Goal: Information Seeking & Learning: Learn about a topic

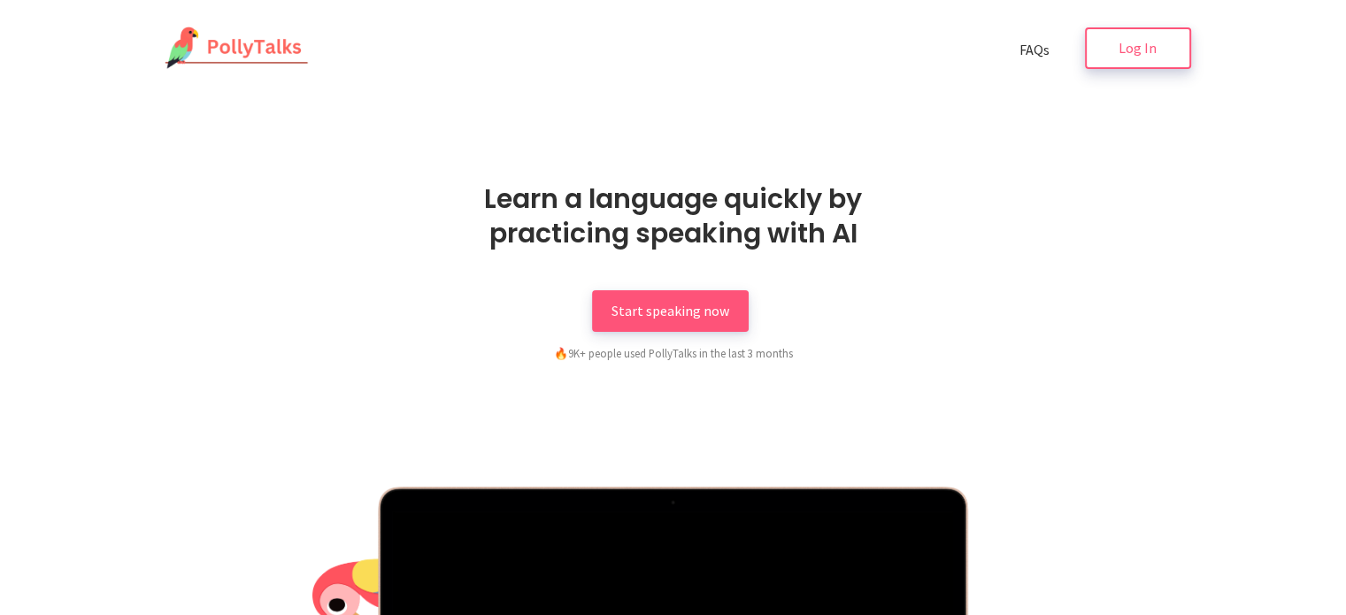
click at [1107, 65] on link "Log In" at bounding box center [1138, 48] width 106 height 42
click at [693, 326] on link "Start speaking now" at bounding box center [670, 309] width 157 height 42
click at [1086, 49] on link "Log In" at bounding box center [1138, 48] width 106 height 42
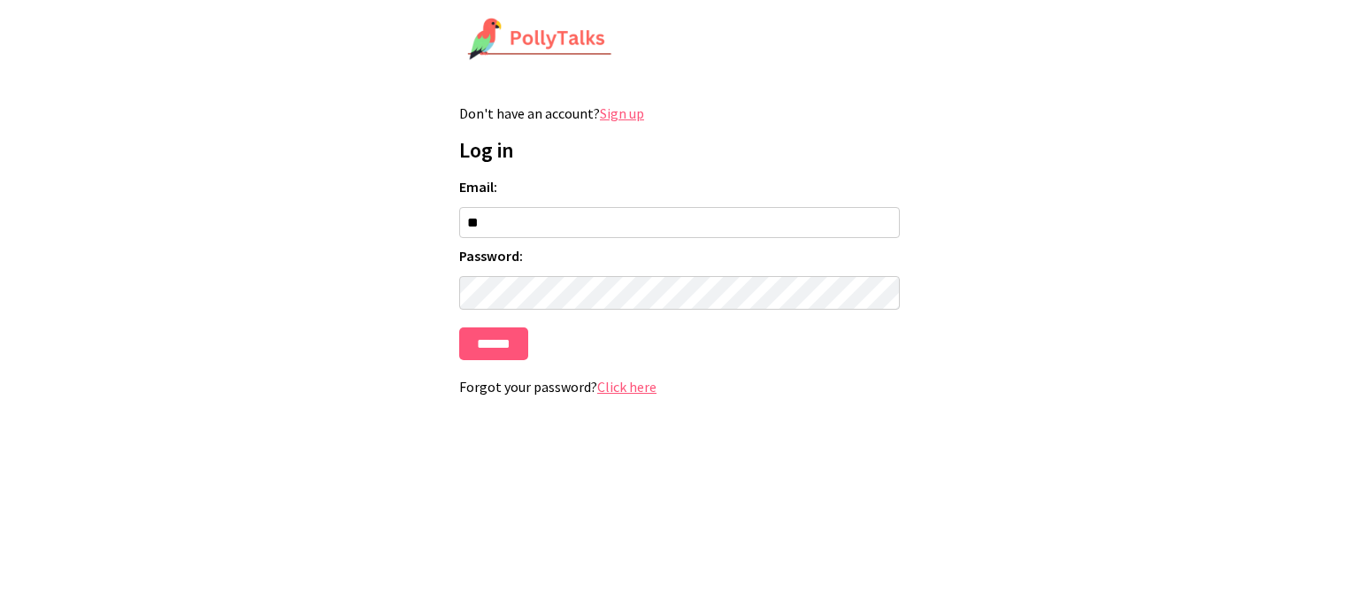
type input "**********"
click at [459, 327] on input "******" at bounding box center [493, 343] width 69 height 33
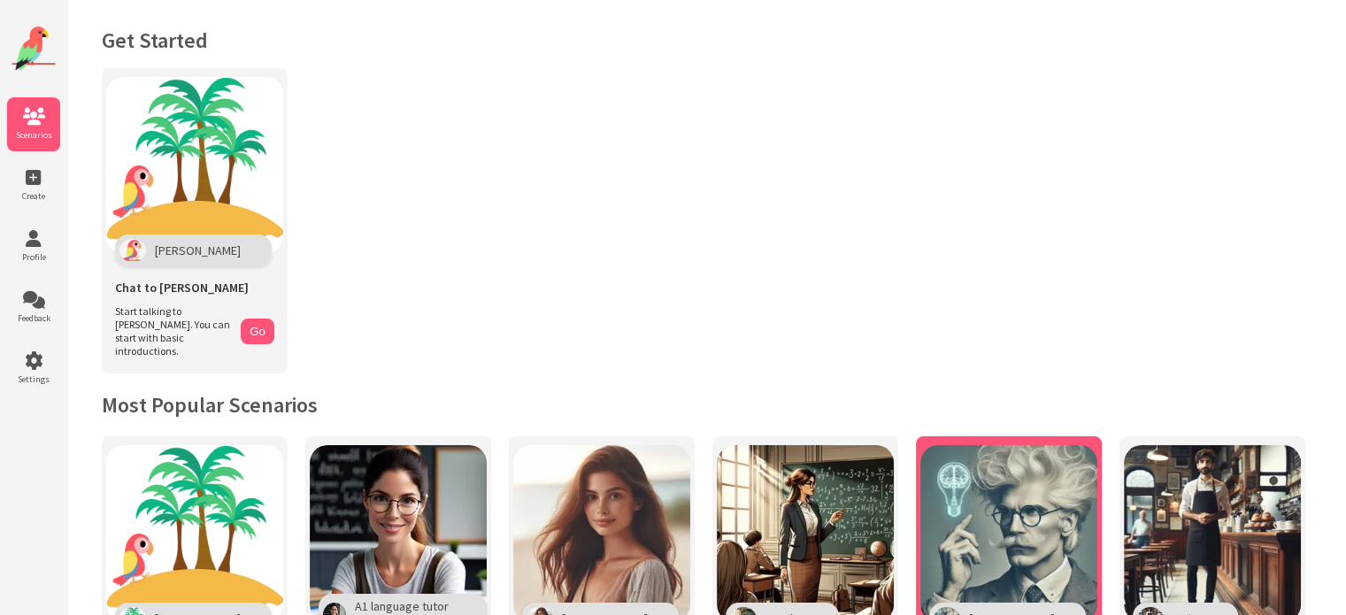
scroll to position [70, 0]
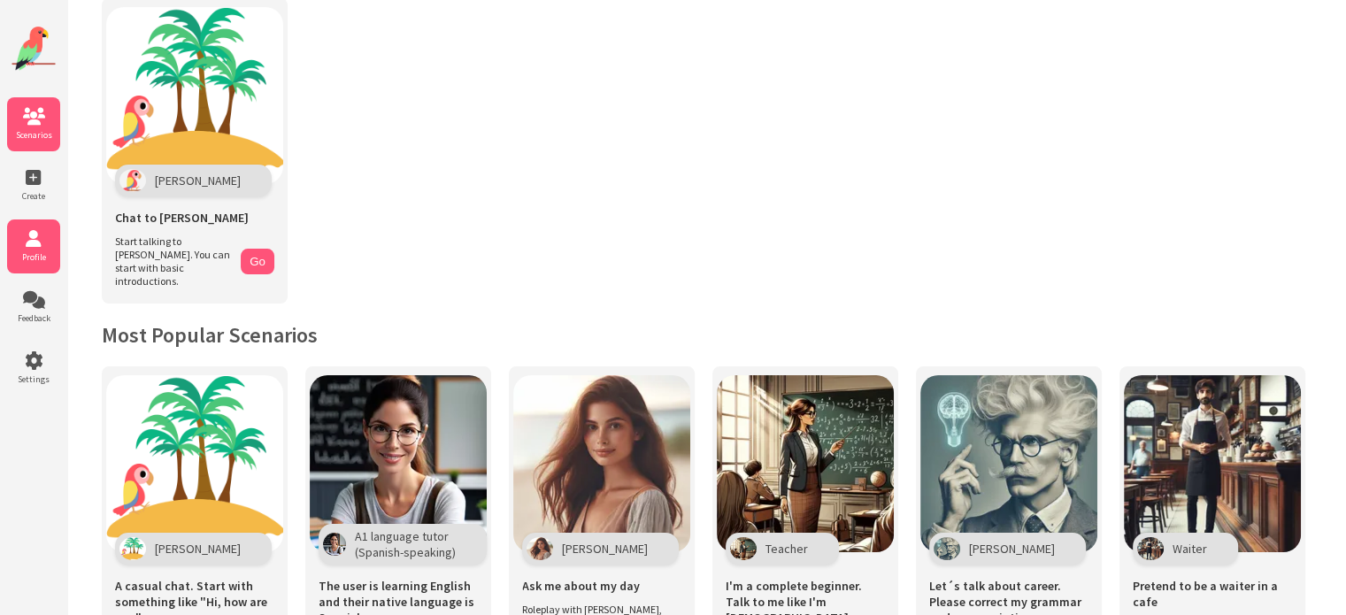
click at [25, 240] on icon at bounding box center [33, 239] width 53 height 18
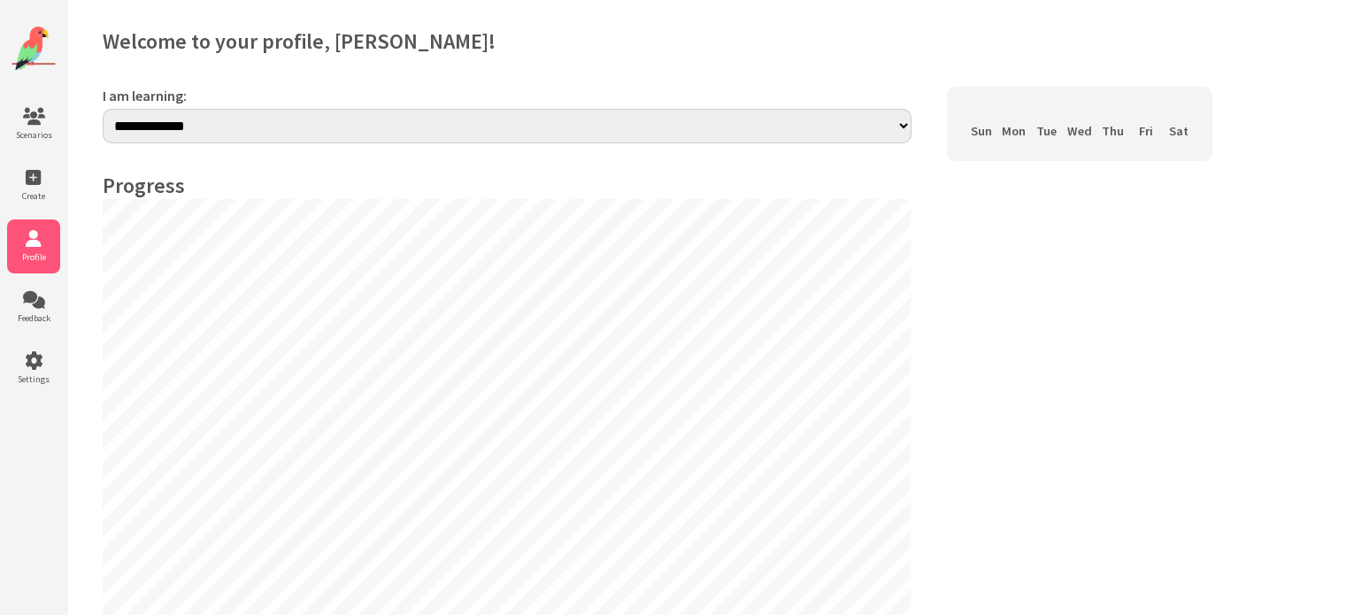
select select "**"
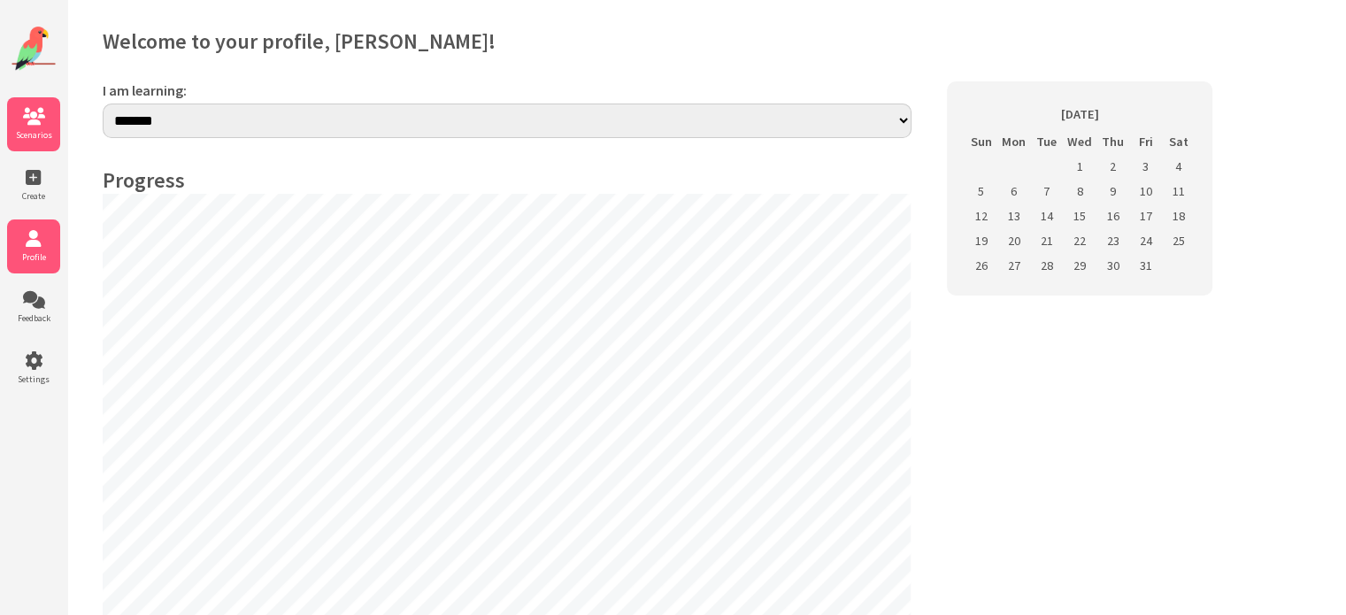
click at [38, 126] on icon at bounding box center [33, 117] width 53 height 18
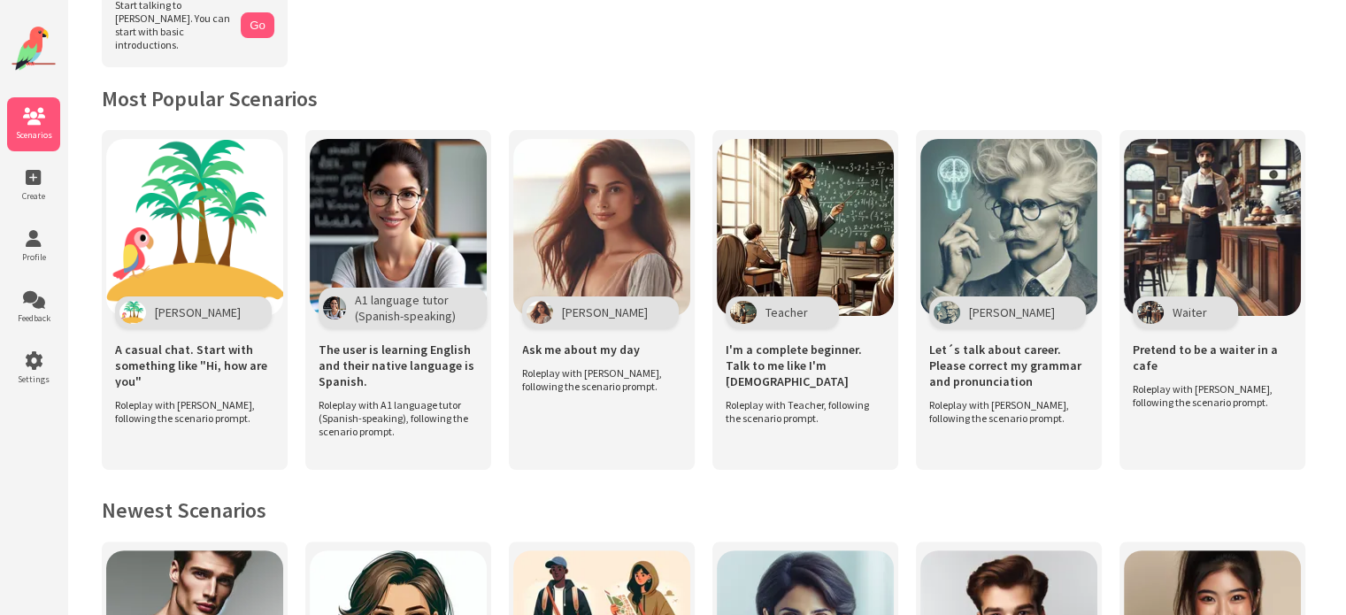
scroll to position [308, 0]
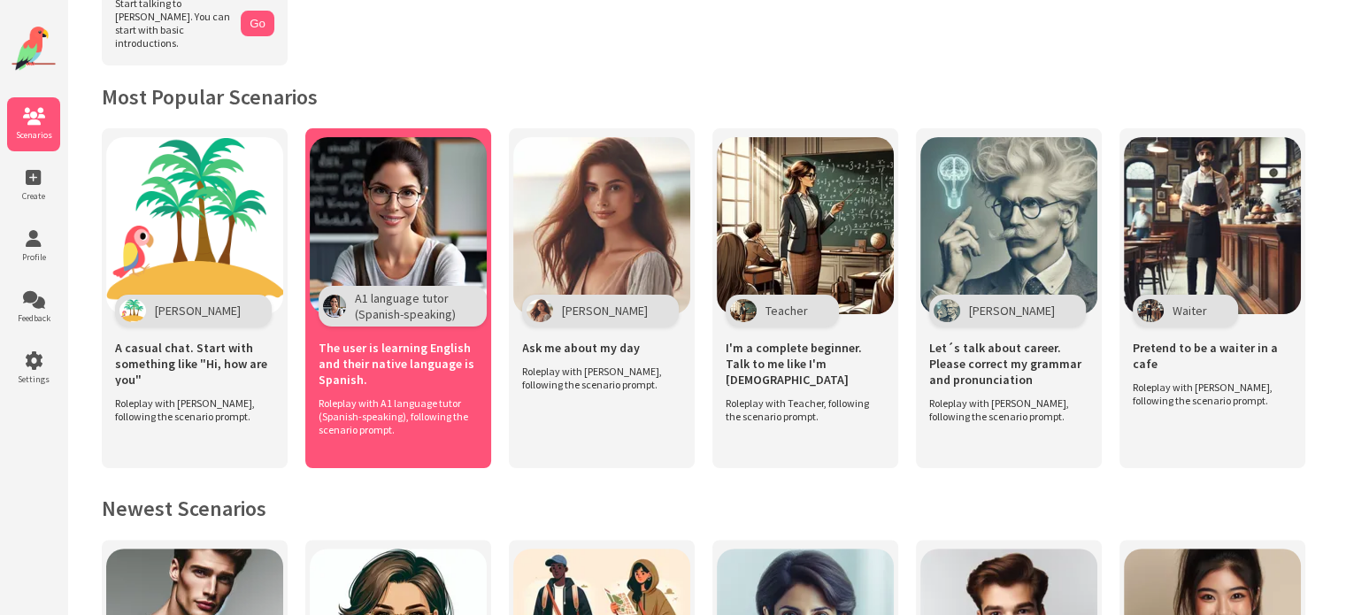
click at [452, 374] on div "The user is learning English and their native language is Spanish." at bounding box center [398, 361] width 159 height 70
click at [353, 172] on img at bounding box center [398, 225] width 177 height 177
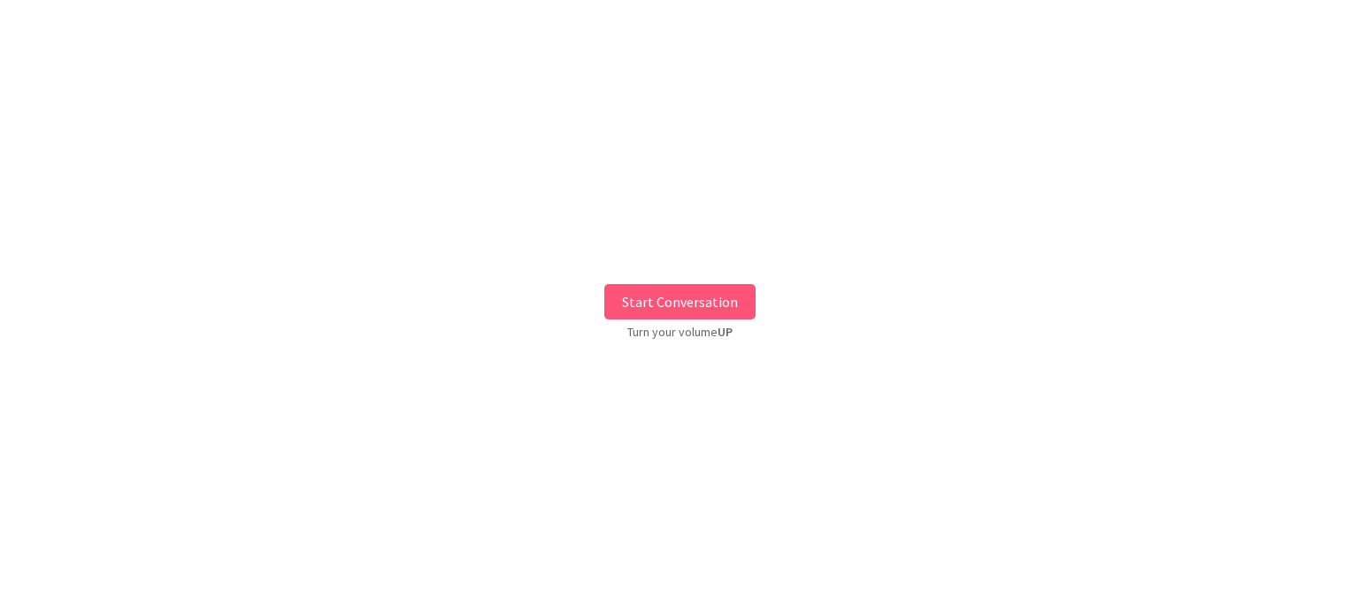
click at [681, 304] on button "Start Conversation" at bounding box center [679, 301] width 151 height 35
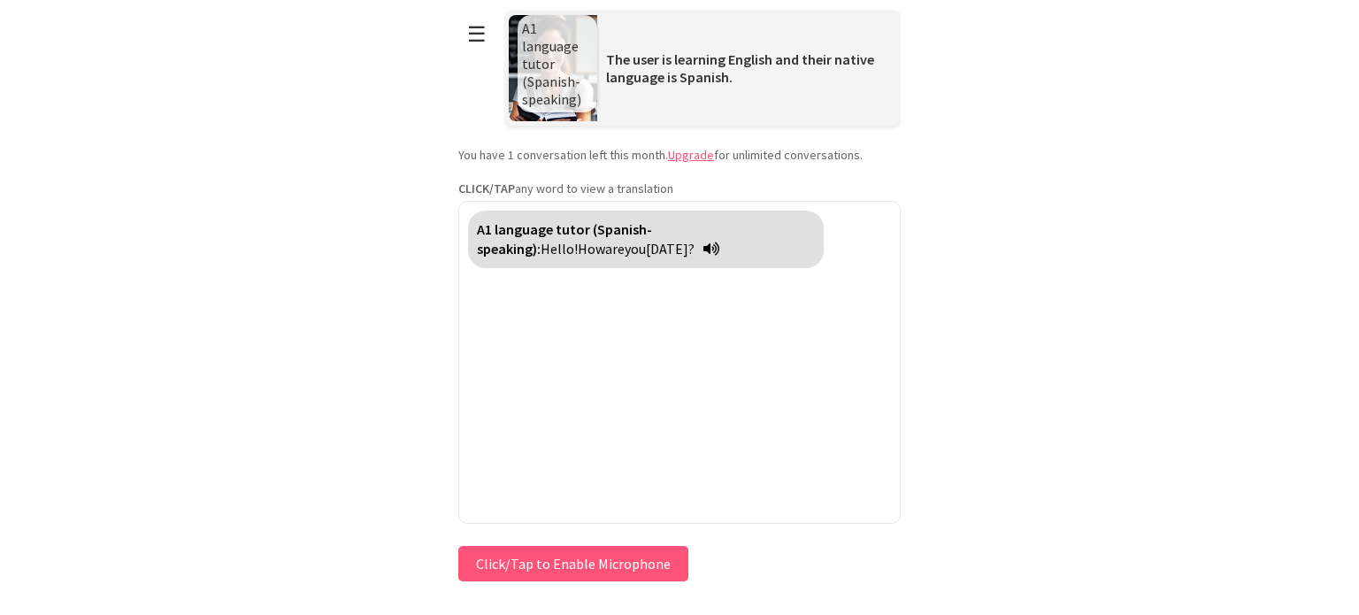
click at [605, 566] on button "Click/Tap to Enable Microphone" at bounding box center [573, 563] width 230 height 35
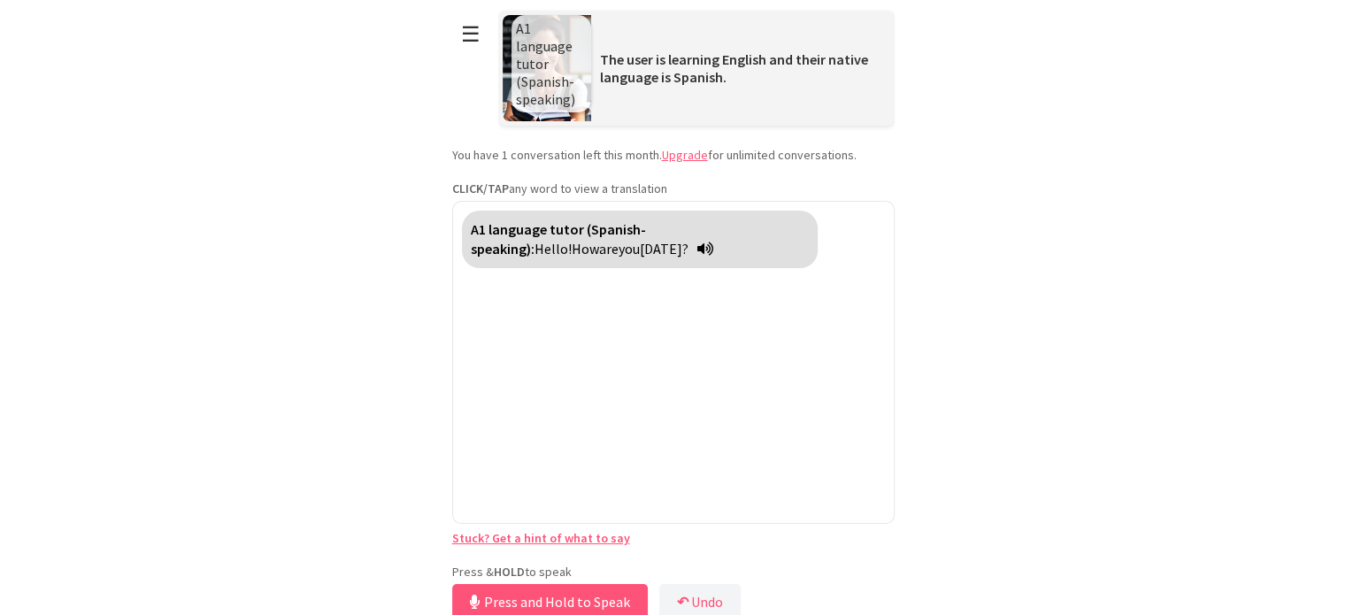
scroll to position [8, 0]
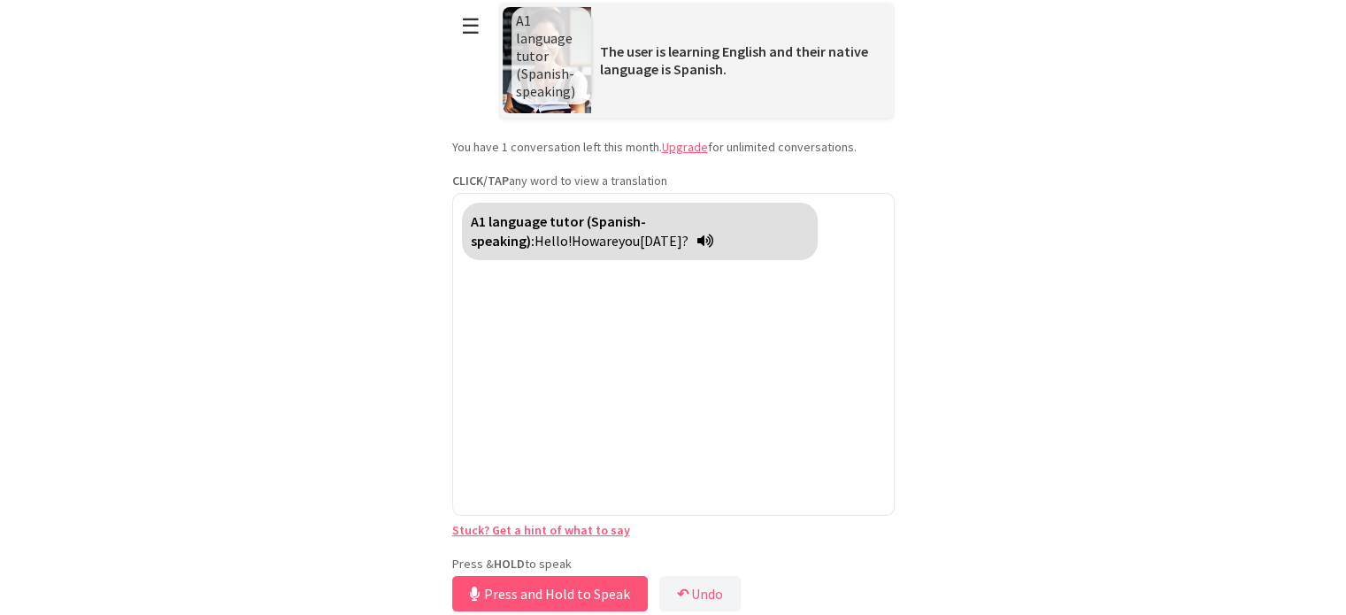
click at [304, 477] on html "**********" at bounding box center [673, 299] width 1346 height 615
click at [572, 595] on button "Release to Stop Speaking" at bounding box center [547, 593] width 190 height 35
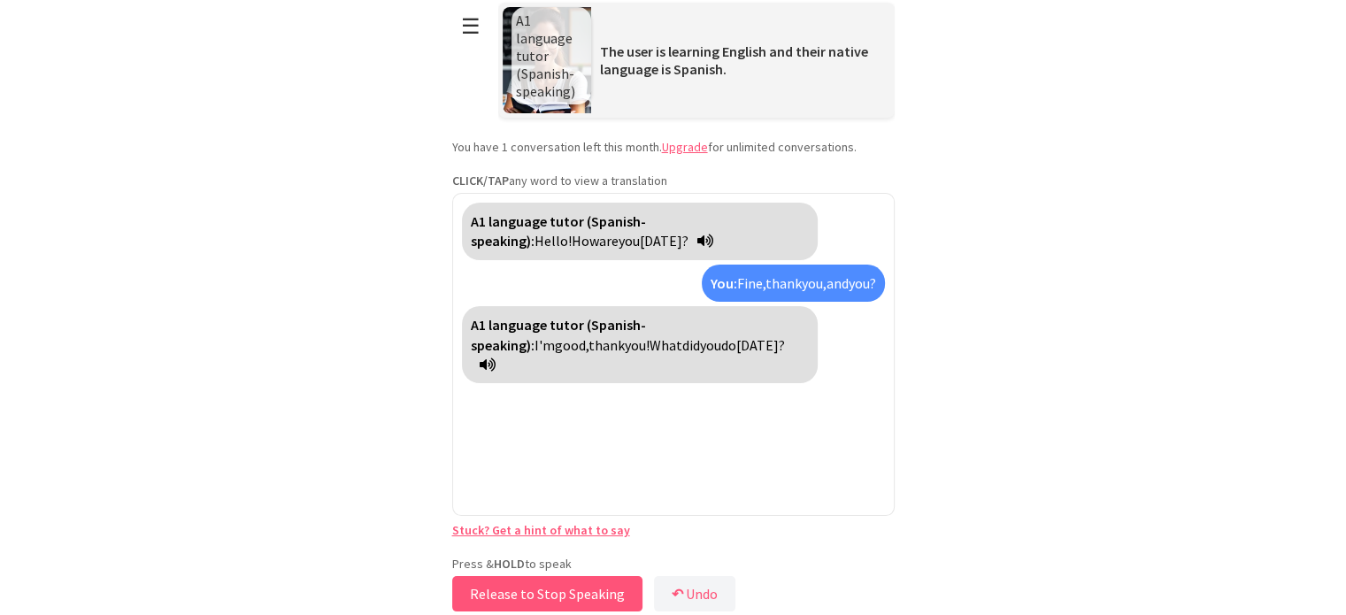
click at [576, 585] on button "Release to Stop Speaking" at bounding box center [547, 593] width 190 height 35
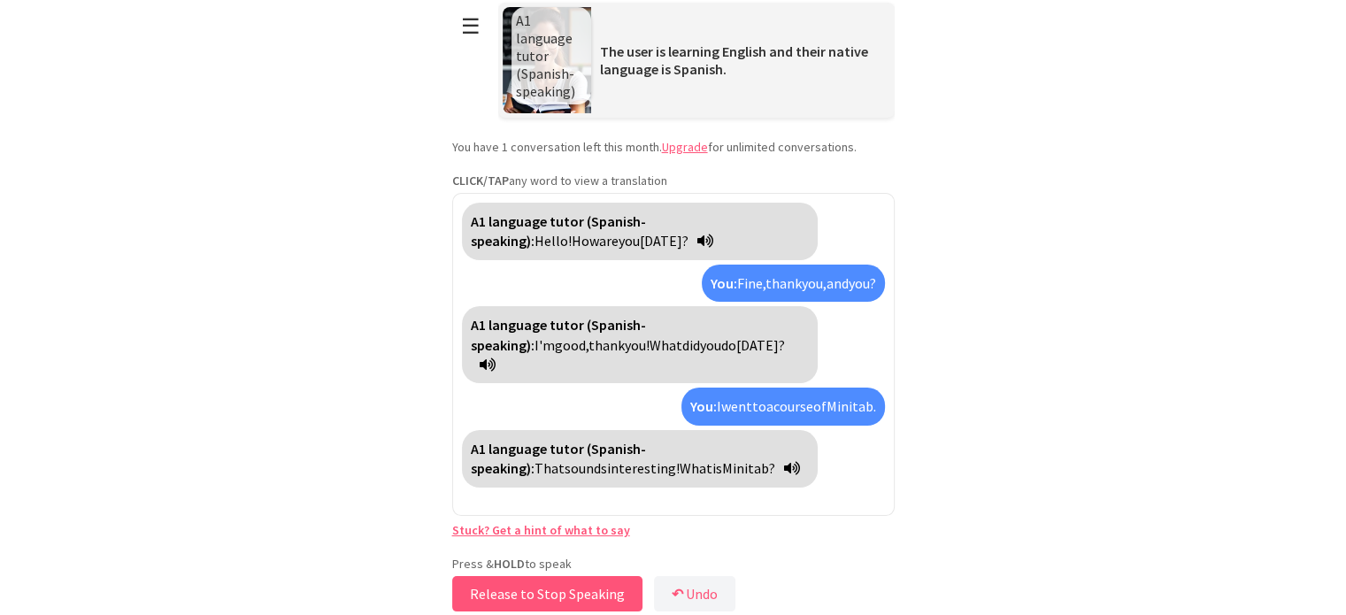
click at [576, 585] on button "Release to Stop Speaking" at bounding box center [547, 593] width 190 height 35
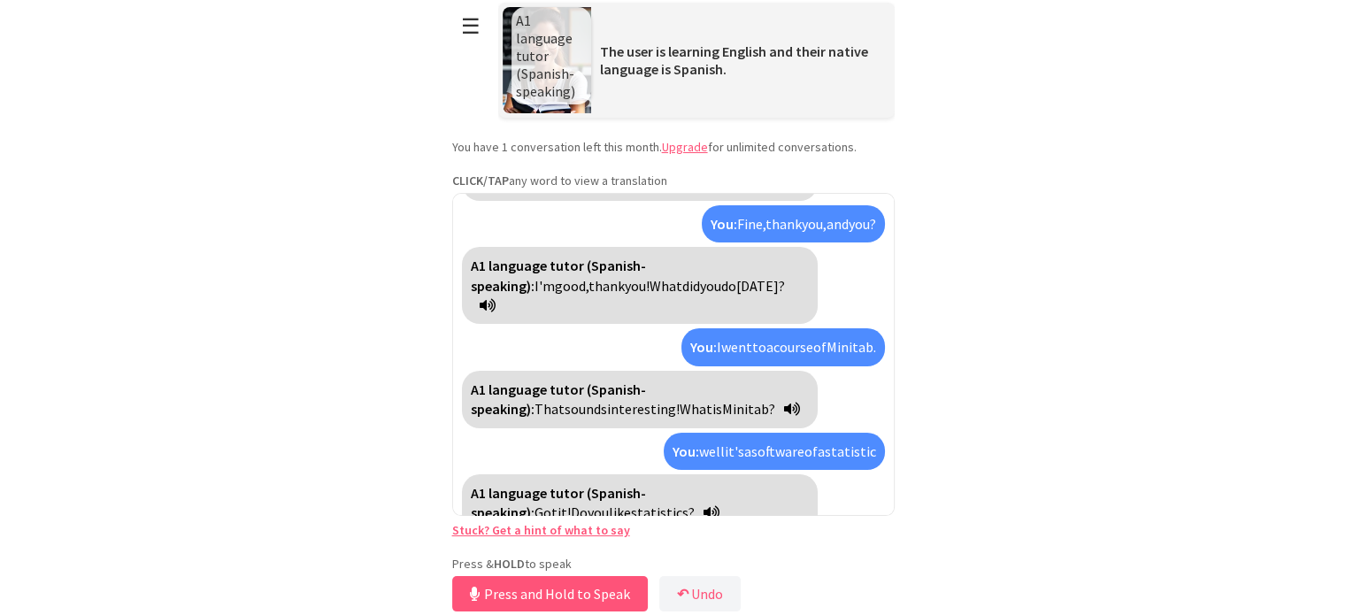
click at [631, 503] on span "statistics?" at bounding box center [663, 512] width 64 height 18
click at [549, 484] on strong "A1 language tutor (Spanish-speaking):" at bounding box center [558, 502] width 175 height 37
click at [644, 484] on strong "A1 language tutor (Spanish-speaking):" at bounding box center [558, 502] width 175 height 37
click at [512, 526] on link "Stuck? Get a hint of what to say" at bounding box center [541, 530] width 178 height 16
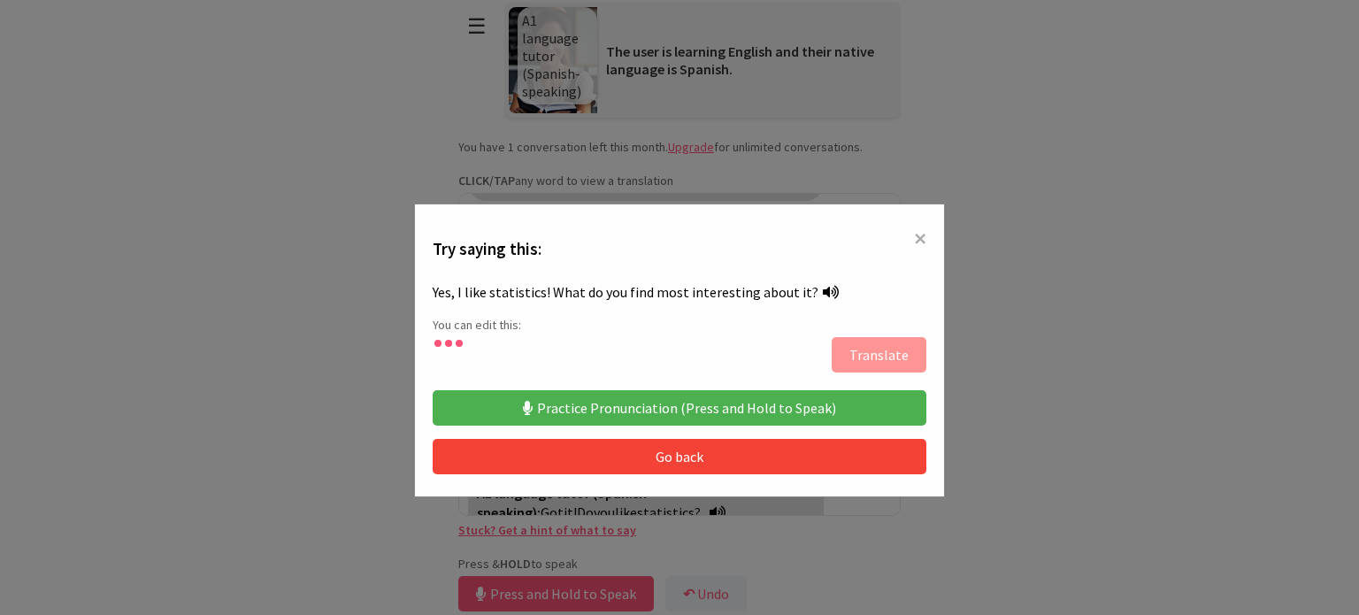
click at [914, 237] on span "×" at bounding box center [920, 238] width 12 height 32
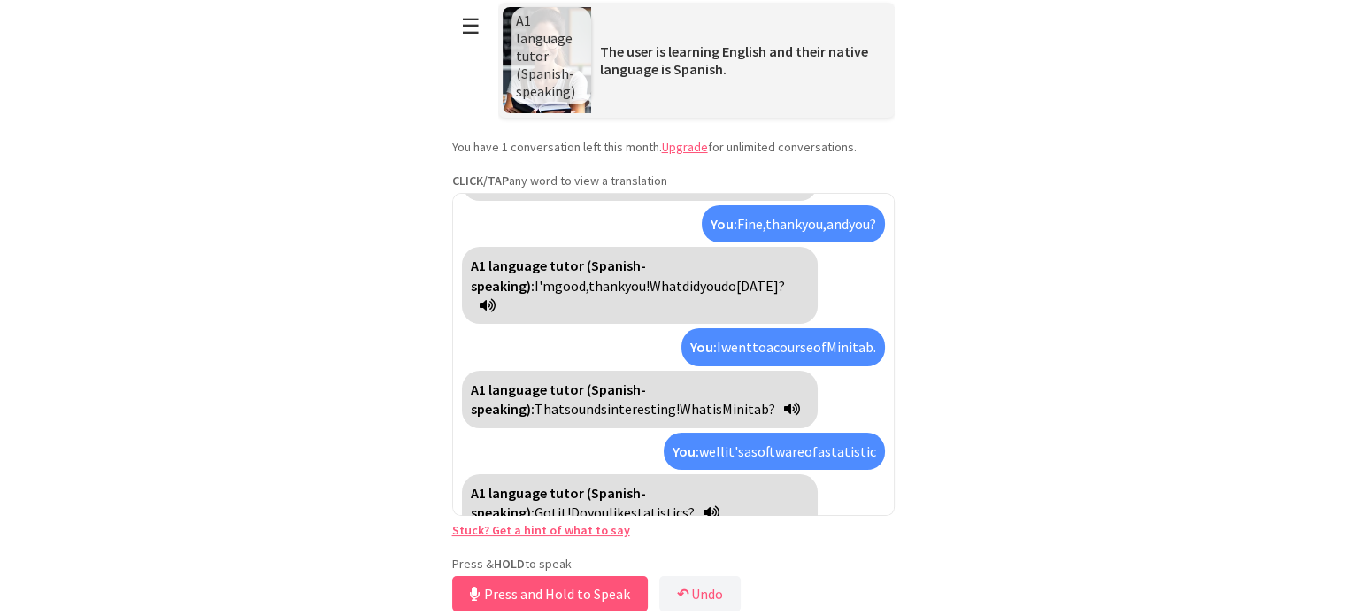
click at [541, 484] on strong "A1 language tutor (Spanish-speaking):" at bounding box center [558, 502] width 175 height 37
click at [485, 474] on div "A1 language tutor (Spanish-speaking): Got it! Do you like statistics?" at bounding box center [640, 503] width 356 height 58
drag, startPoint x: 517, startPoint y: 462, endPoint x: 471, endPoint y: 28, distance: 436.0
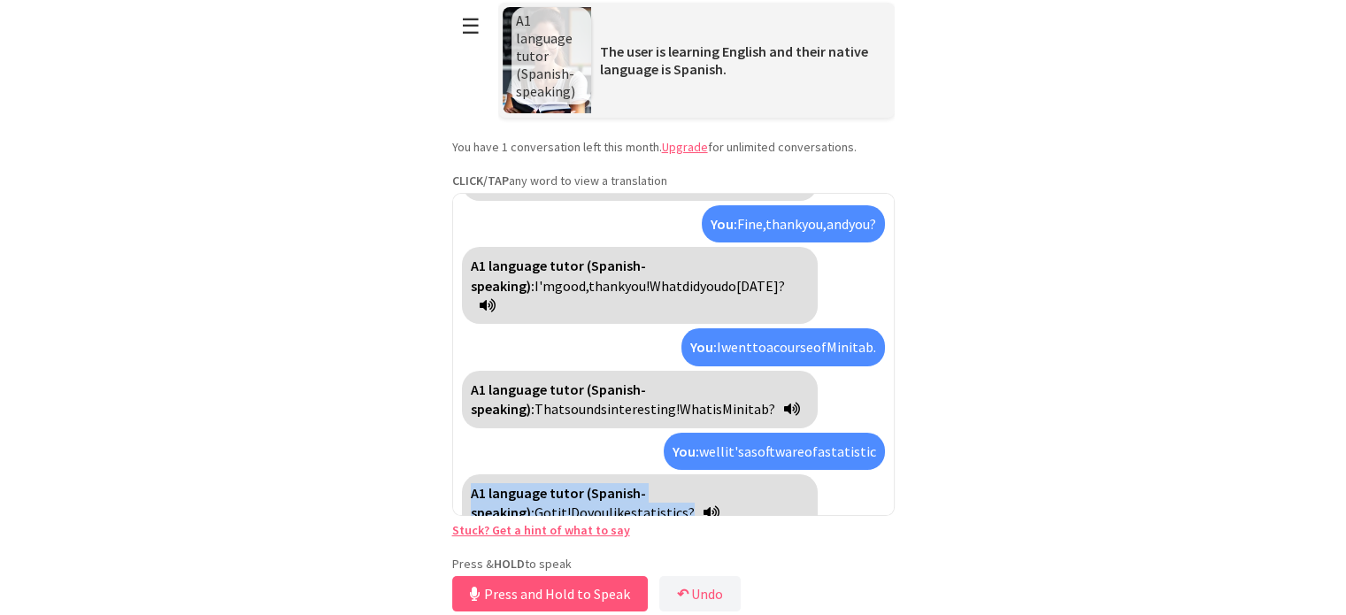
click at [471, 28] on button "☰" at bounding box center [470, 26] width 37 height 45
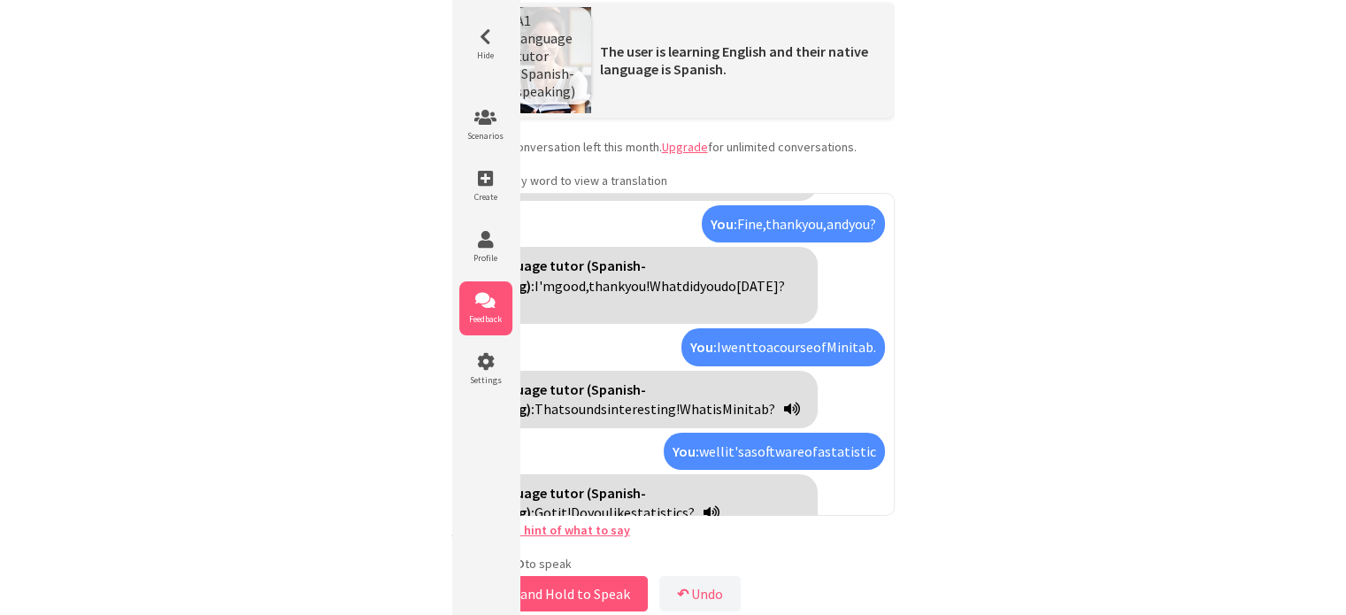
click at [487, 300] on icon at bounding box center [485, 301] width 53 height 18
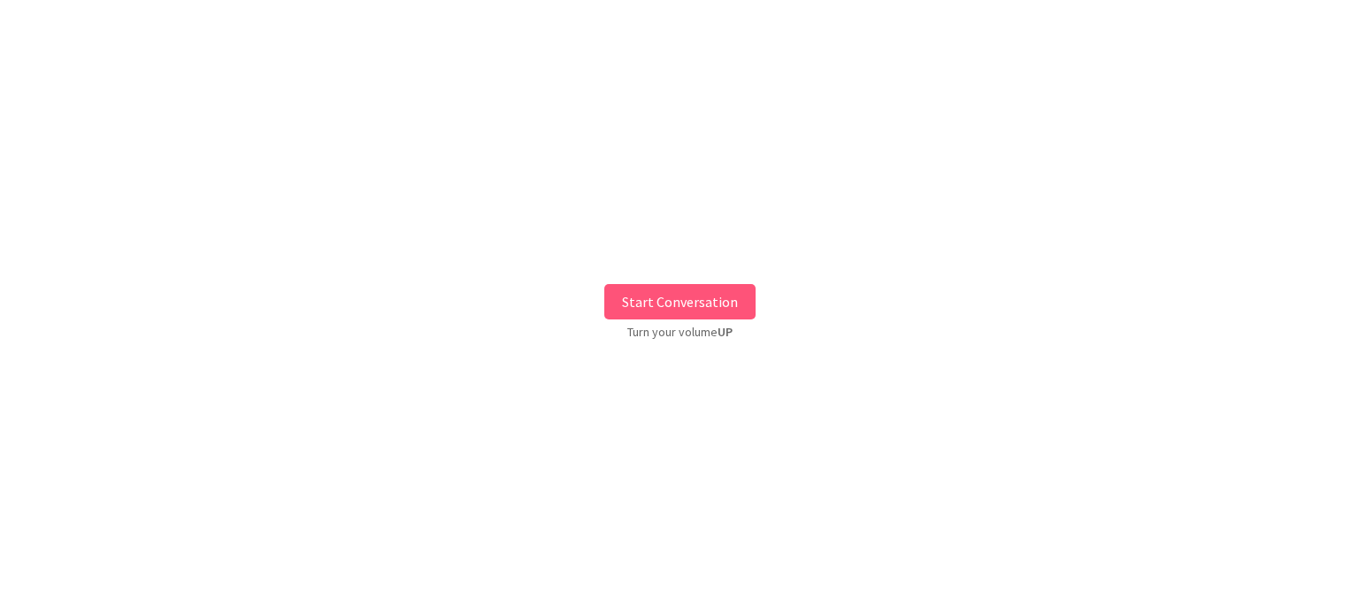
click at [727, 291] on button "Start Conversation" at bounding box center [679, 301] width 151 height 35
click at [702, 296] on button "Start Conversation" at bounding box center [679, 301] width 151 height 35
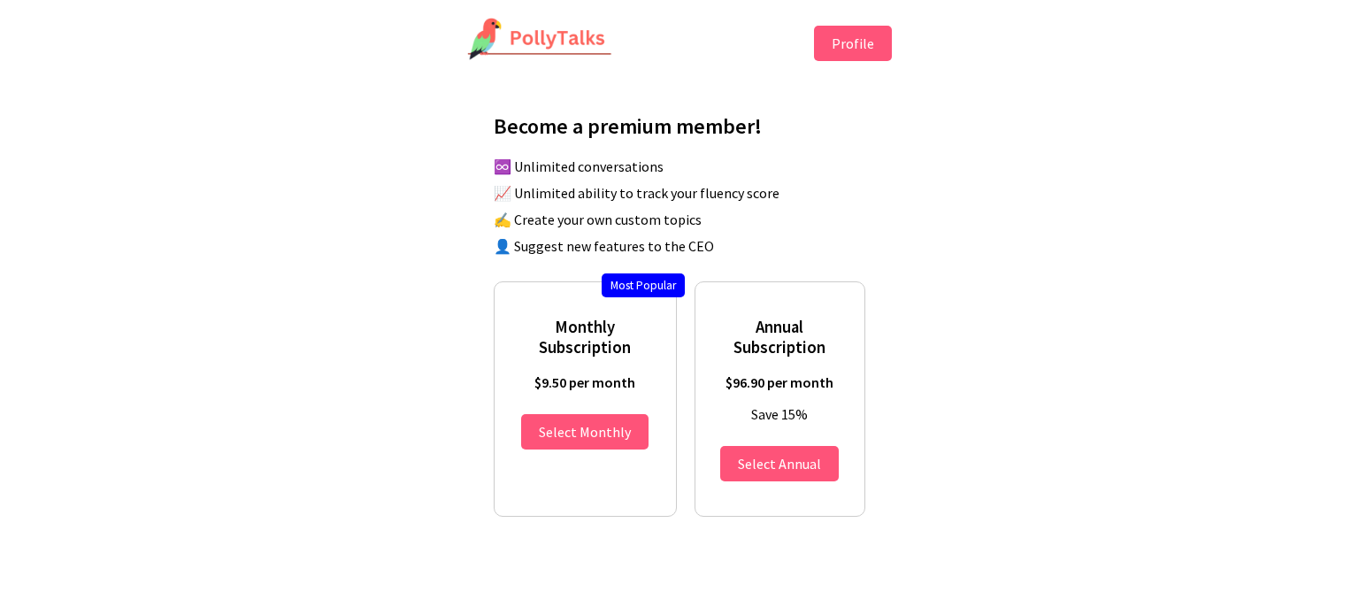
click at [850, 41] on button "Profile" at bounding box center [853, 43] width 78 height 35
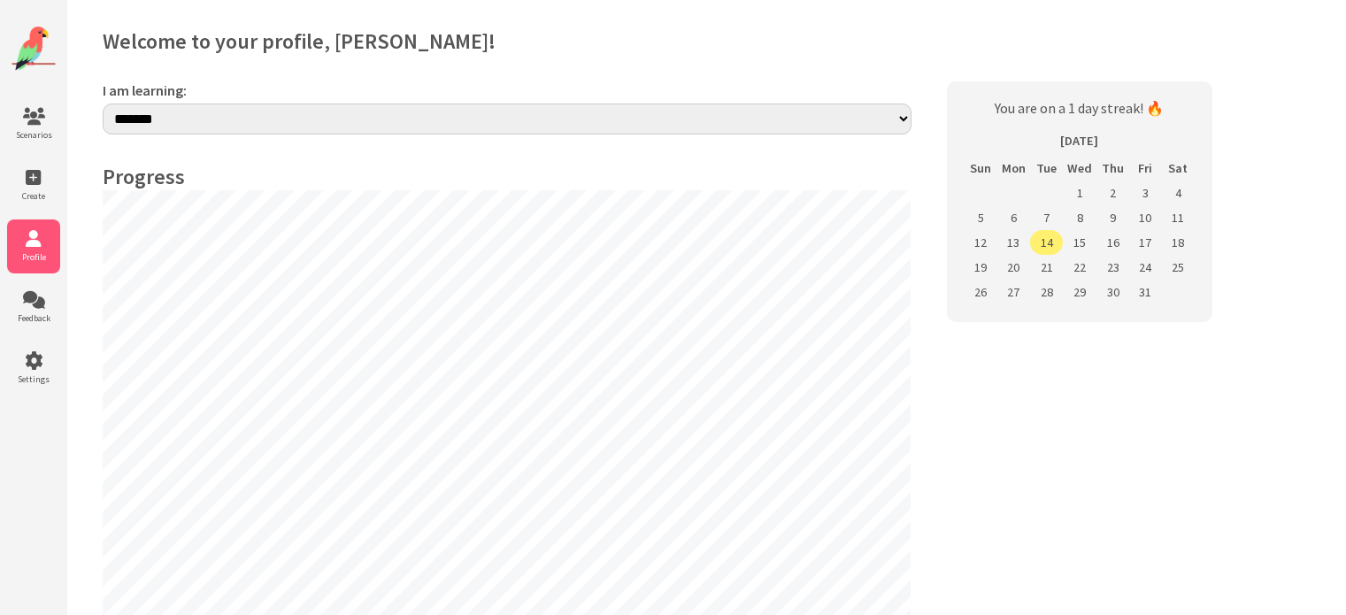
select select "**"
click at [45, 109] on icon at bounding box center [33, 117] width 53 height 18
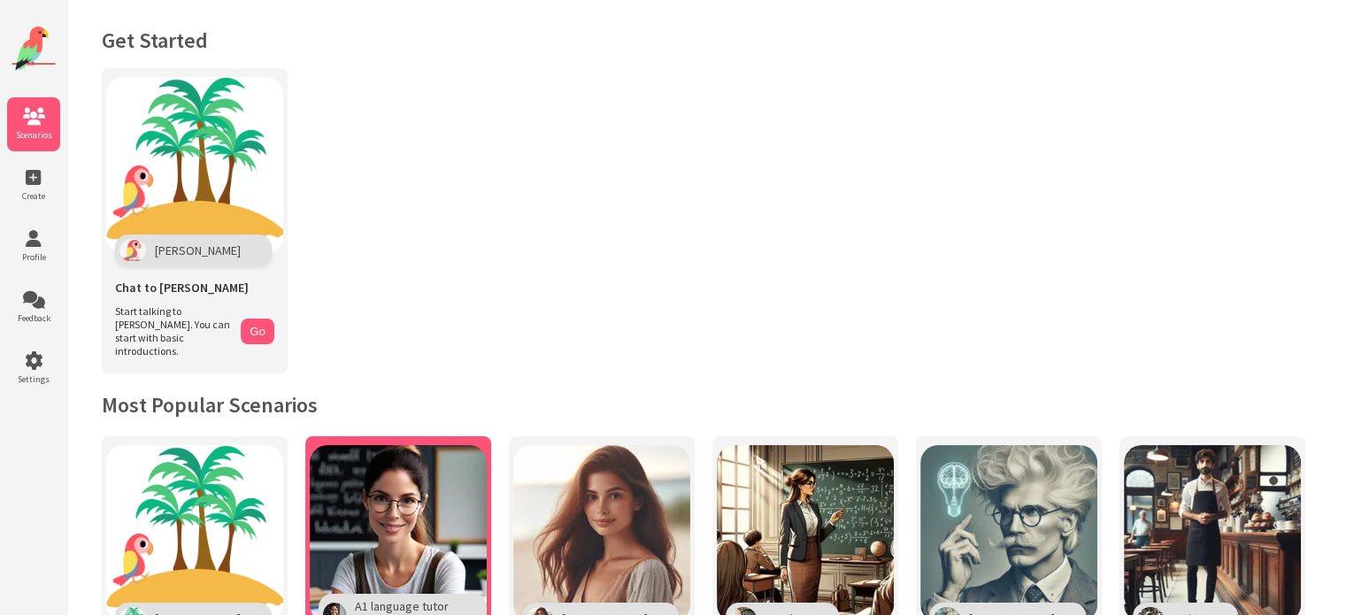
click at [450, 528] on img at bounding box center [398, 533] width 177 height 177
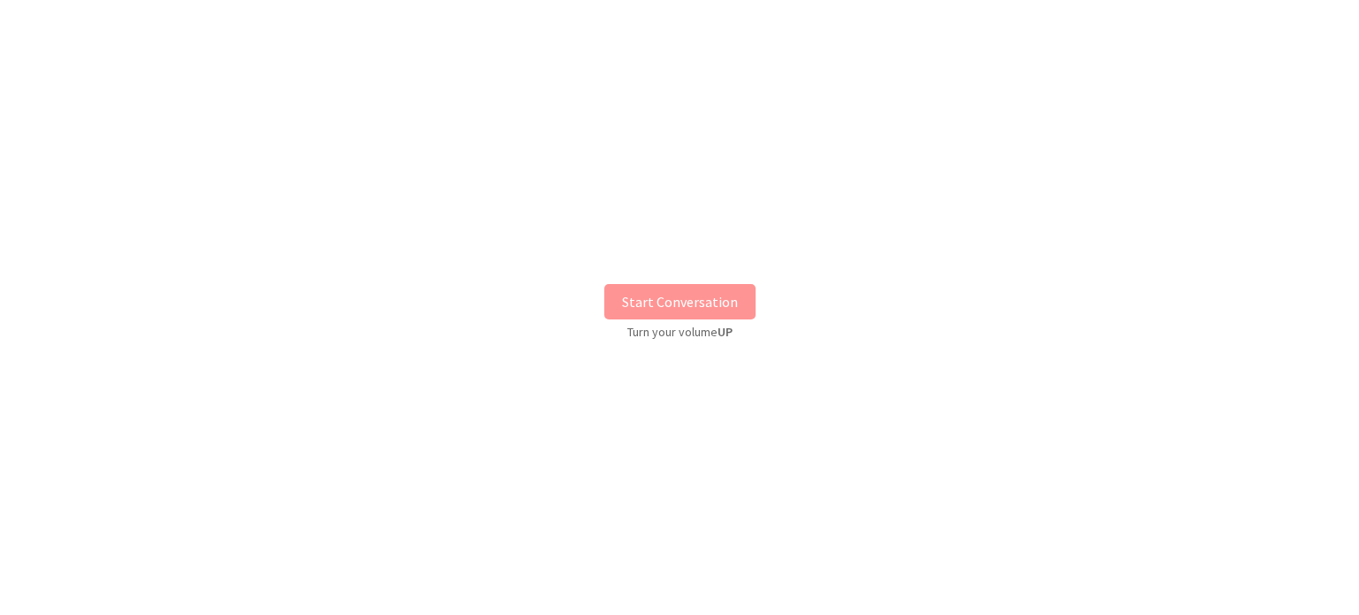
click at [698, 291] on button "Start Conversation" at bounding box center [679, 301] width 151 height 35
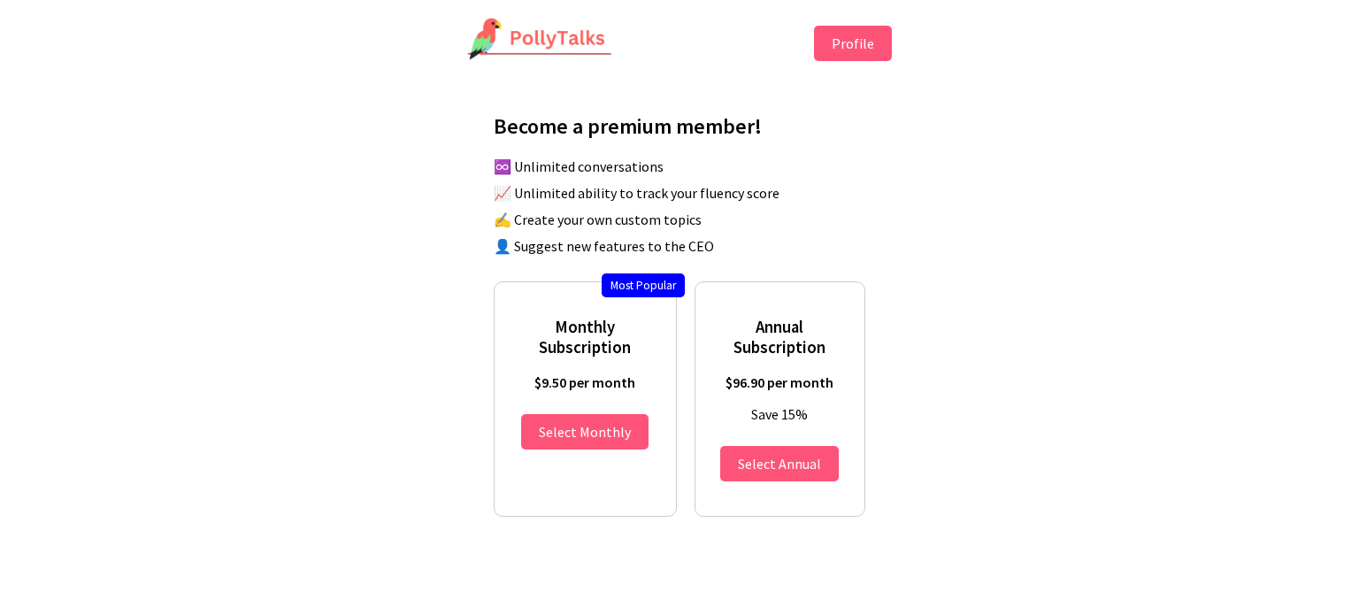
click at [841, 38] on button "Profile" at bounding box center [853, 43] width 78 height 35
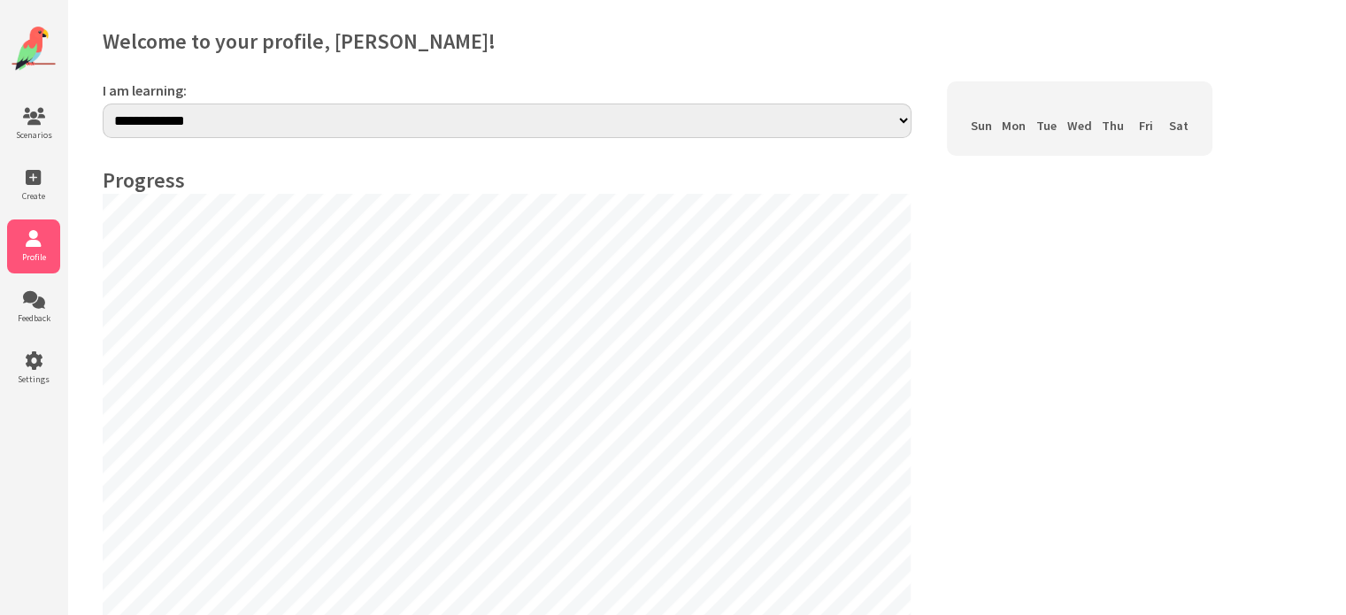
select select "**"
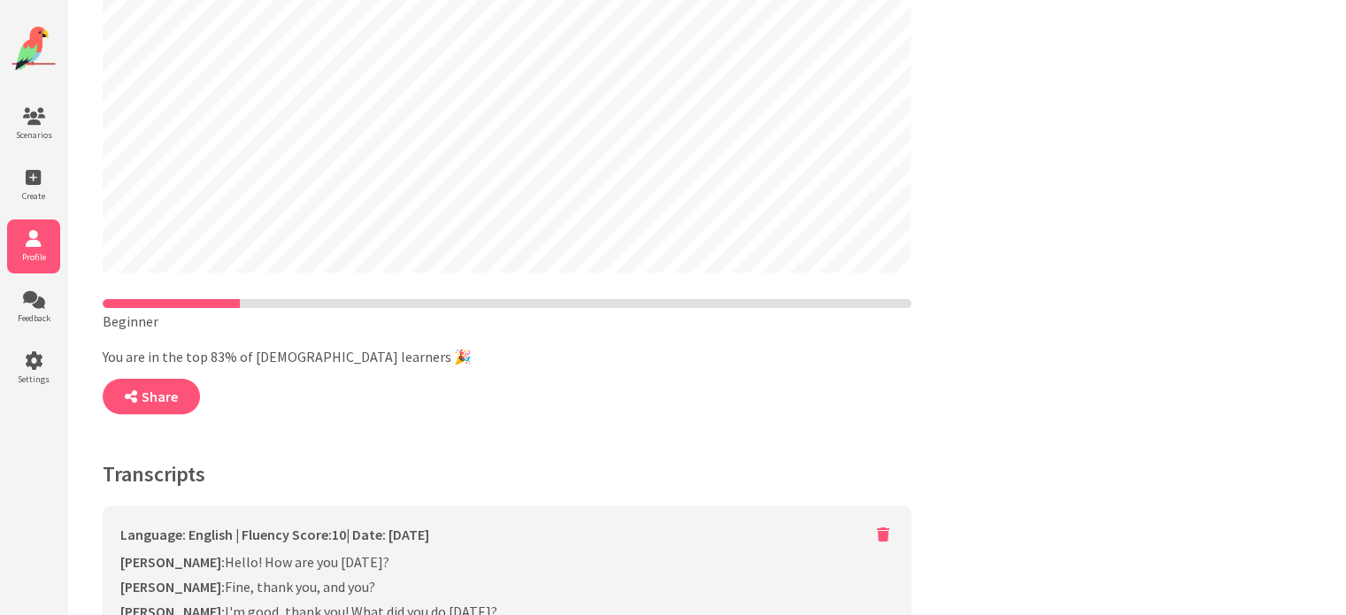
scroll to position [487, 0]
